Goal: Task Accomplishment & Management: Use online tool/utility

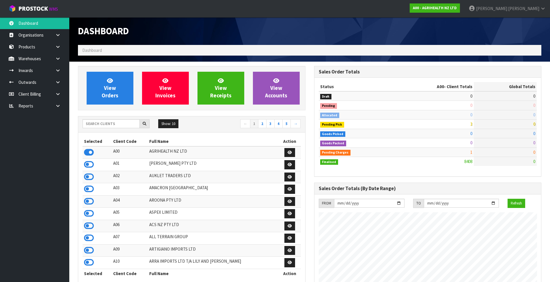
scroll to position [437, 236]
click at [97, 128] on input "text" at bounding box center [111, 123] width 57 height 9
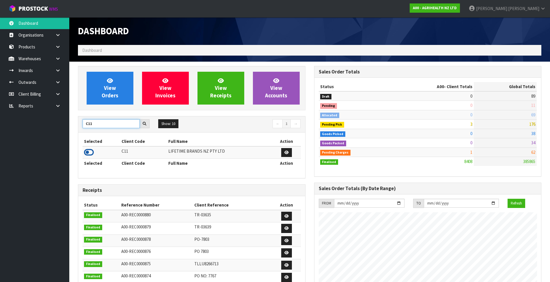
type input "C11"
click at [92, 154] on icon at bounding box center [89, 152] width 10 height 9
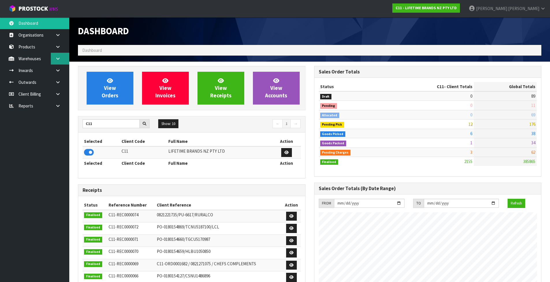
click at [57, 60] on icon at bounding box center [57, 59] width 5 height 4
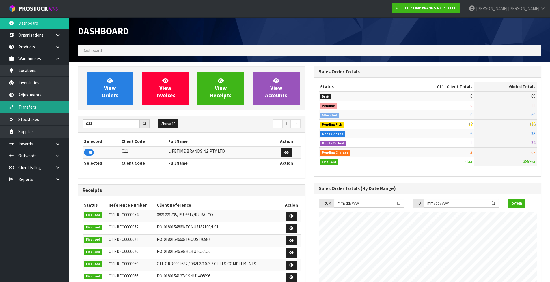
click at [51, 106] on link "Transfers" at bounding box center [34, 107] width 69 height 12
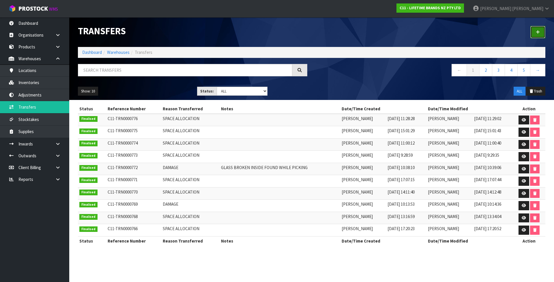
click at [539, 32] on icon at bounding box center [538, 32] width 4 height 4
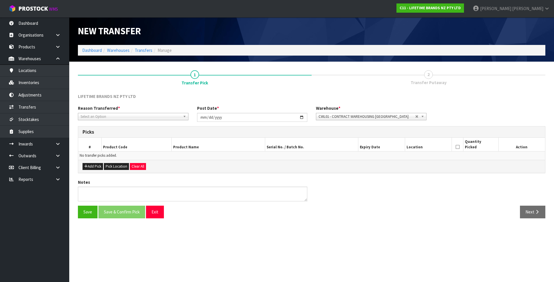
click at [123, 117] on span "Select an Option" at bounding box center [130, 116] width 100 height 7
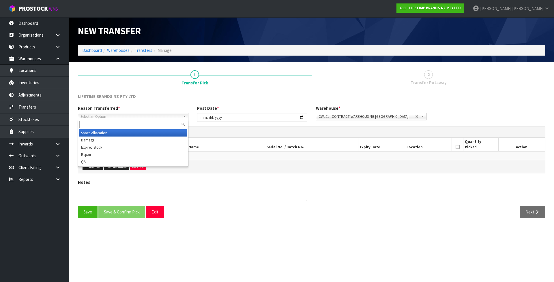
click at [118, 135] on li "Space Allocation" at bounding box center [133, 133] width 108 height 7
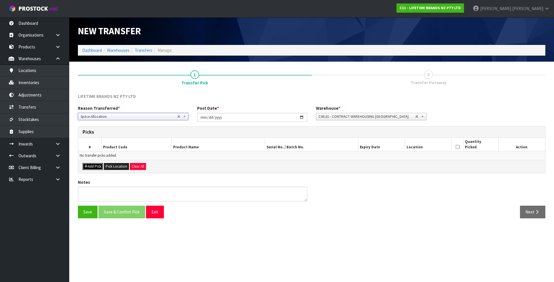
click at [96, 167] on button "Add Pick" at bounding box center [93, 166] width 20 height 7
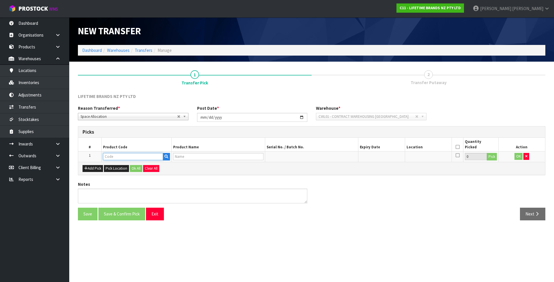
click at [143, 160] on input "text" at bounding box center [133, 156] width 60 height 7
paste input "MKPBOWLS43"
type input "MKPBOWLS43"
type input "MK BLUE MEDITTERRANEAN BOWL 21CM"
type input "MKPBOWLS43"
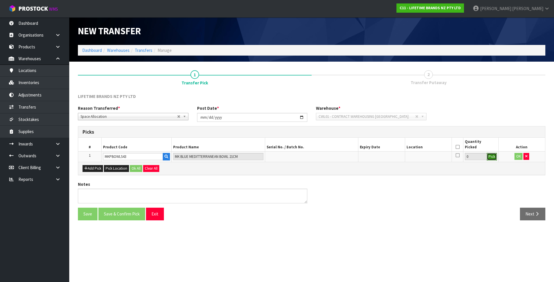
click at [492, 156] on button "Pick" at bounding box center [492, 157] width 10 height 8
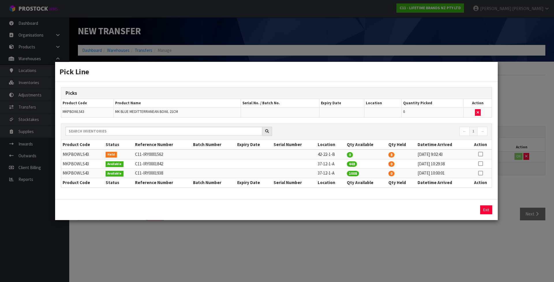
click at [479, 155] on icon at bounding box center [480, 154] width 5 height 0
click at [463, 212] on button "Assign Pick" at bounding box center [467, 210] width 24 height 9
type input "8"
click at [316, 165] on td "37-12-1-A" at bounding box center [330, 164] width 29 height 10
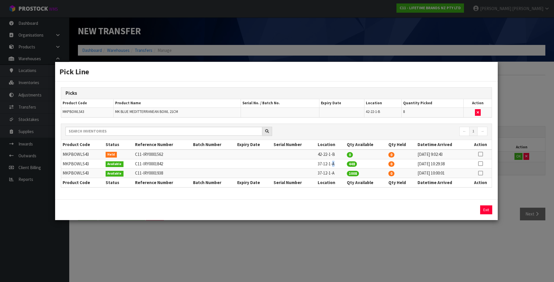
click at [316, 165] on td "37-12-1-A" at bounding box center [330, 164] width 29 height 10
copy tr "37-12-1-A"
click at [499, 251] on div "Pick Line Picks Product Code Product Name Serial No. / Batch No. Expiry Date Lo…" at bounding box center [277, 141] width 554 height 282
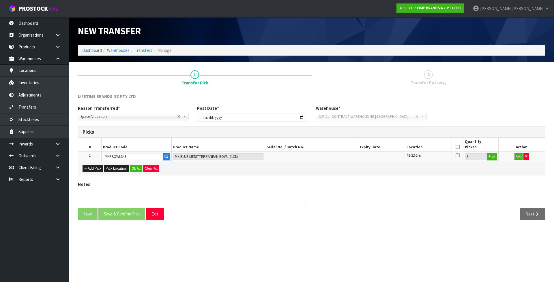
click at [457, 147] on icon at bounding box center [458, 147] width 4 height 0
click at [517, 157] on button "OK" at bounding box center [518, 156] width 8 height 7
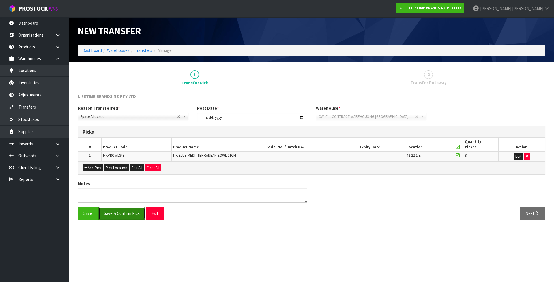
click at [123, 215] on button "Save & Confirm Pick" at bounding box center [121, 213] width 47 height 12
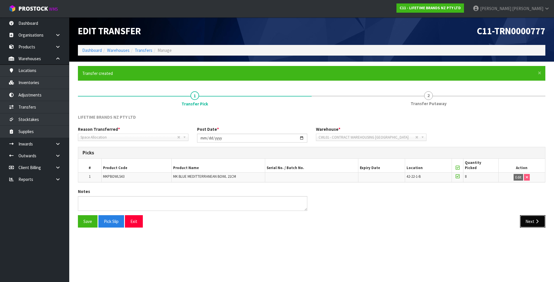
click at [537, 224] on icon "button" at bounding box center [536, 222] width 5 height 4
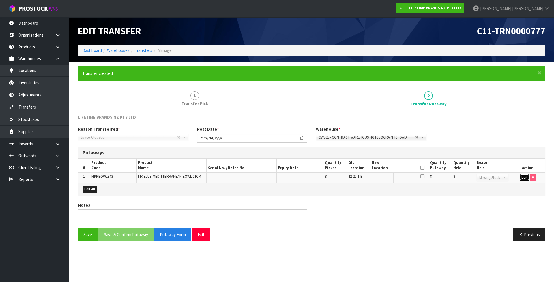
click at [525, 177] on button "Edit" at bounding box center [525, 177] width 10 height 7
click at [395, 177] on input "text" at bounding box center [390, 177] width 37 height 7
paste input "37-12-1-A"
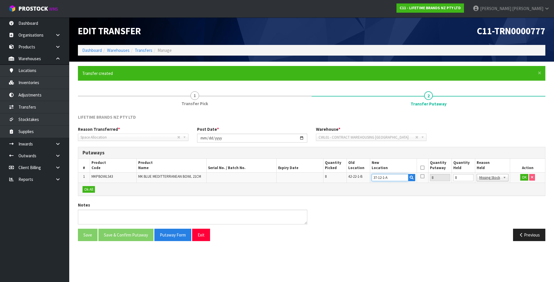
type input "37-12-1-A"
click at [469, 179] on input "7" at bounding box center [463, 177] width 20 height 7
click at [463, 179] on input "7" at bounding box center [463, 177] width 20 height 7
type input "0"
click at [522, 177] on button "OK" at bounding box center [524, 177] width 8 height 7
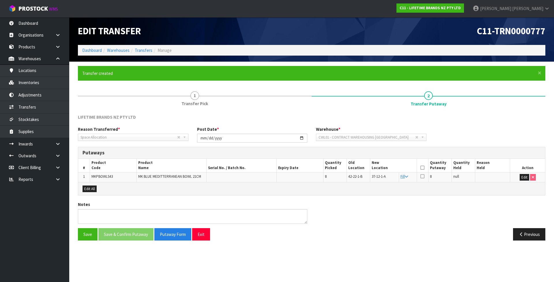
click at [423, 168] on icon at bounding box center [422, 168] width 4 height 0
click at [130, 235] on button "Save & Confirm Putaway" at bounding box center [125, 235] width 55 height 12
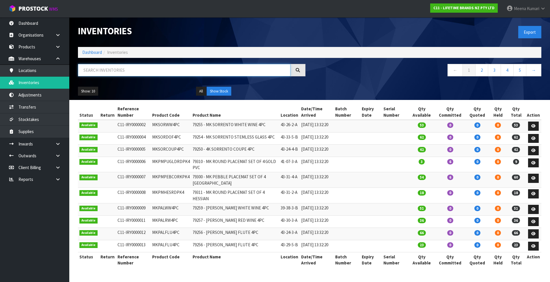
click at [120, 76] on input "text" at bounding box center [184, 70] width 212 height 12
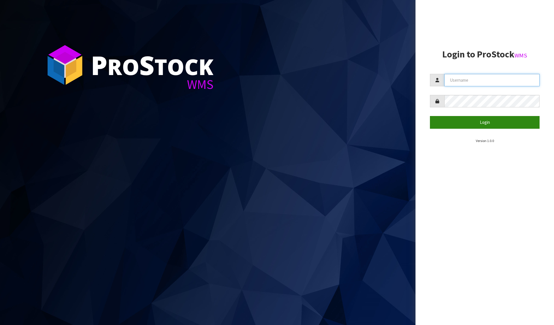
type input "KARLENE"
click at [471, 123] on button "Login" at bounding box center [485, 122] width 110 height 12
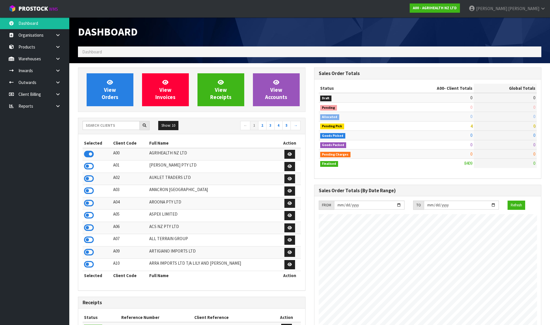
scroll to position [437, 236]
click at [112, 125] on input "text" at bounding box center [111, 125] width 57 height 9
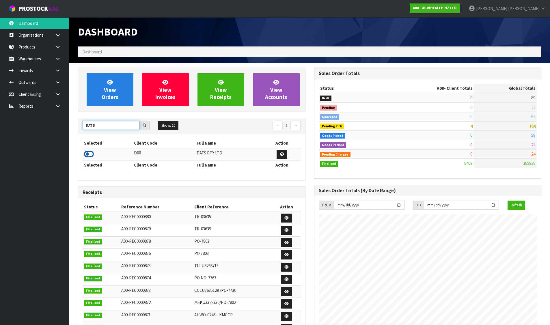
type input "DATS"
click at [84, 155] on icon at bounding box center [89, 154] width 10 height 9
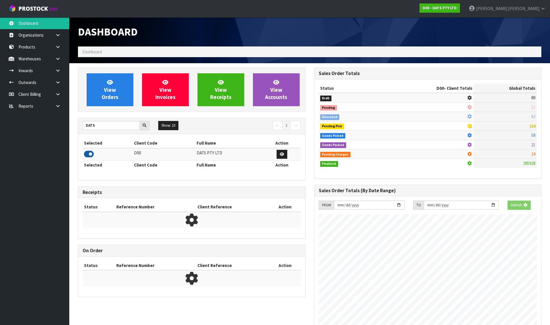
scroll to position [360, 236]
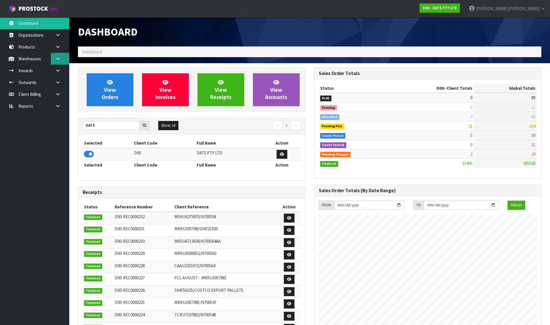
click at [57, 60] on icon at bounding box center [57, 59] width 5 height 4
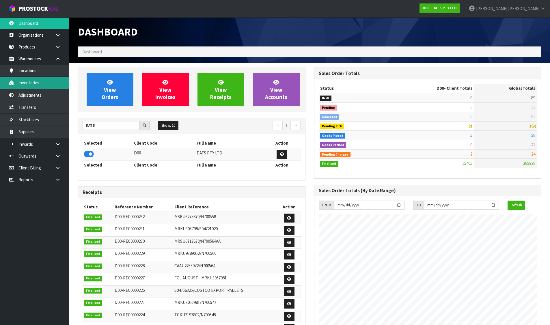
click at [54, 82] on link "Inventories" at bounding box center [34, 83] width 69 height 12
click at [55, 85] on link "Inventories" at bounding box center [34, 83] width 69 height 12
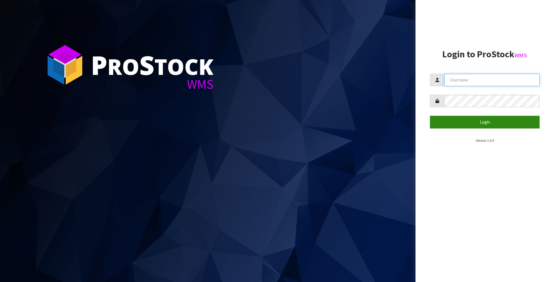
type input "[PERSON_NAME]"
click at [490, 123] on button "Login" at bounding box center [485, 122] width 110 height 12
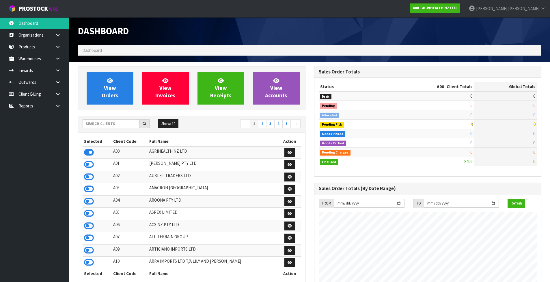
scroll to position [437, 236]
click at [110, 127] on input "text" at bounding box center [111, 123] width 57 height 9
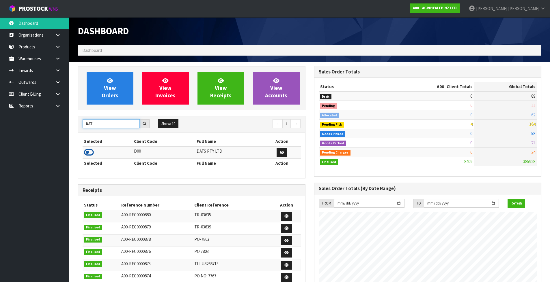
type input "DAT"
click at [91, 153] on icon at bounding box center [89, 152] width 10 height 9
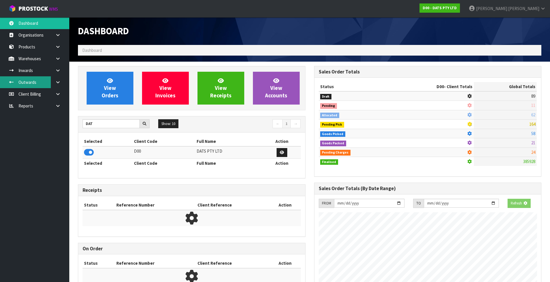
scroll to position [360, 236]
click at [58, 66] on link at bounding box center [60, 71] width 18 height 12
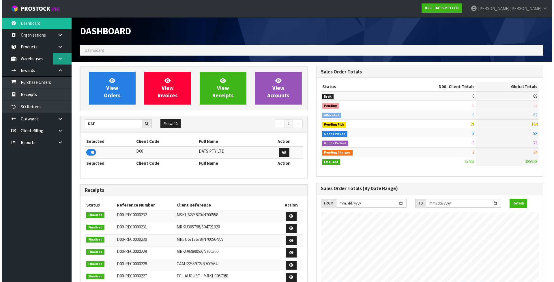
scroll to position [437, 236]
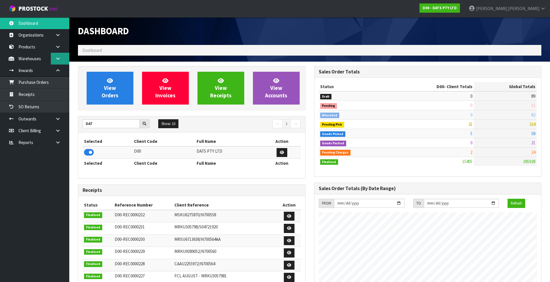
click at [58, 62] on link at bounding box center [60, 59] width 18 height 12
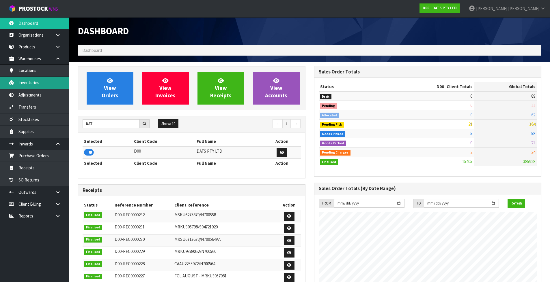
click at [49, 80] on link "Inventories" at bounding box center [34, 83] width 69 height 12
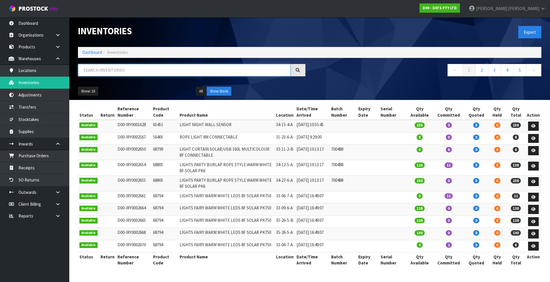
click at [146, 70] on input "text" at bounding box center [184, 70] width 212 height 12
type input "68233"
